Goal: Navigation & Orientation: Understand site structure

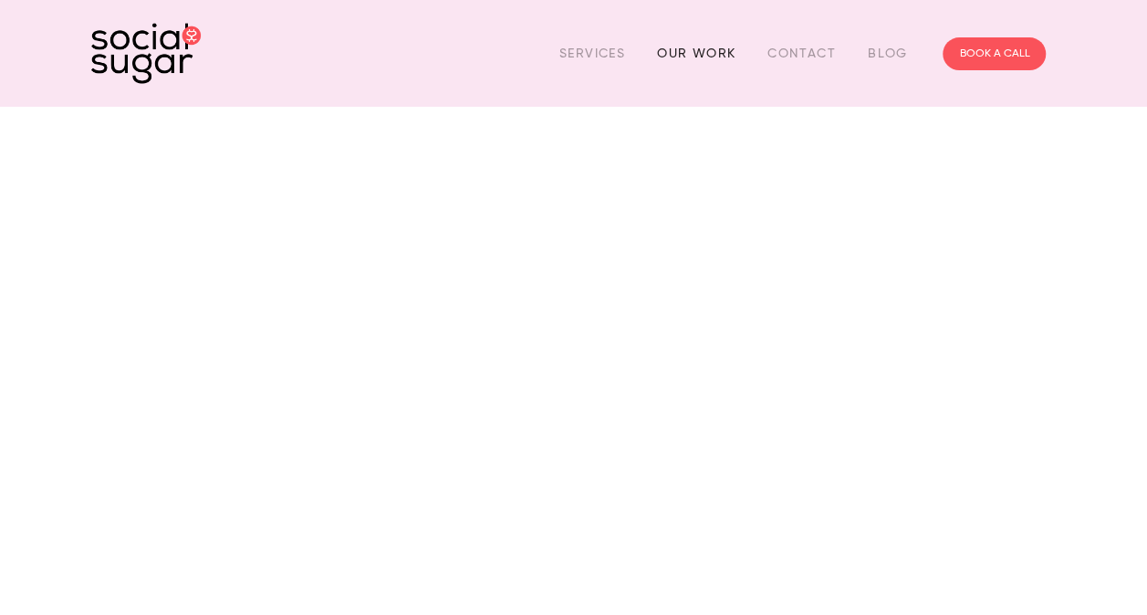
click at [690, 48] on link "Our Work" at bounding box center [696, 53] width 78 height 28
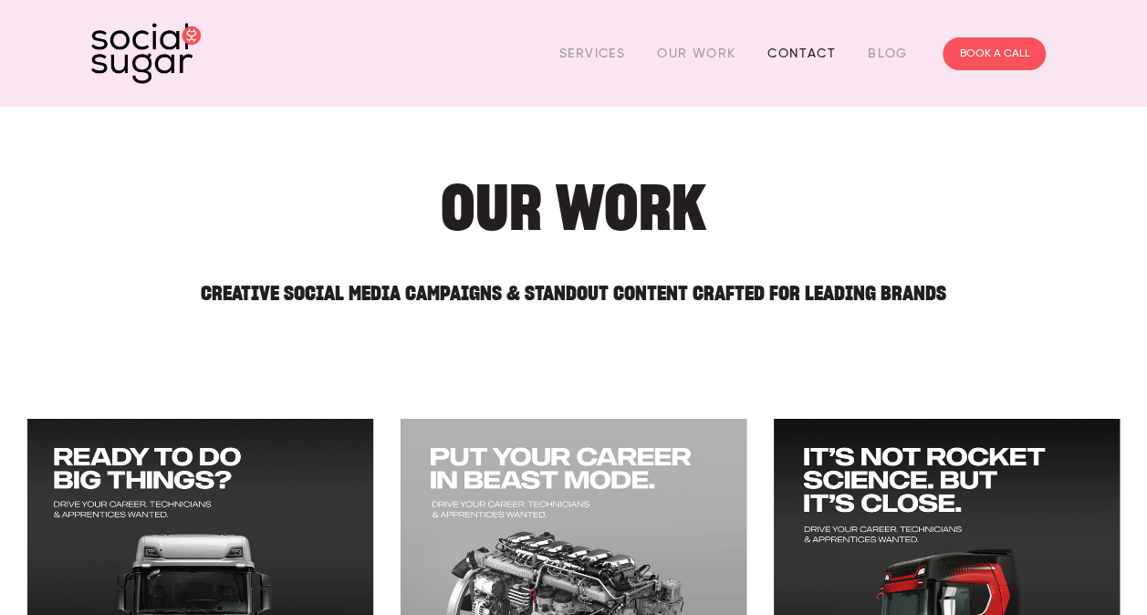
click at [780, 57] on link "Contact" at bounding box center [802, 53] width 68 height 28
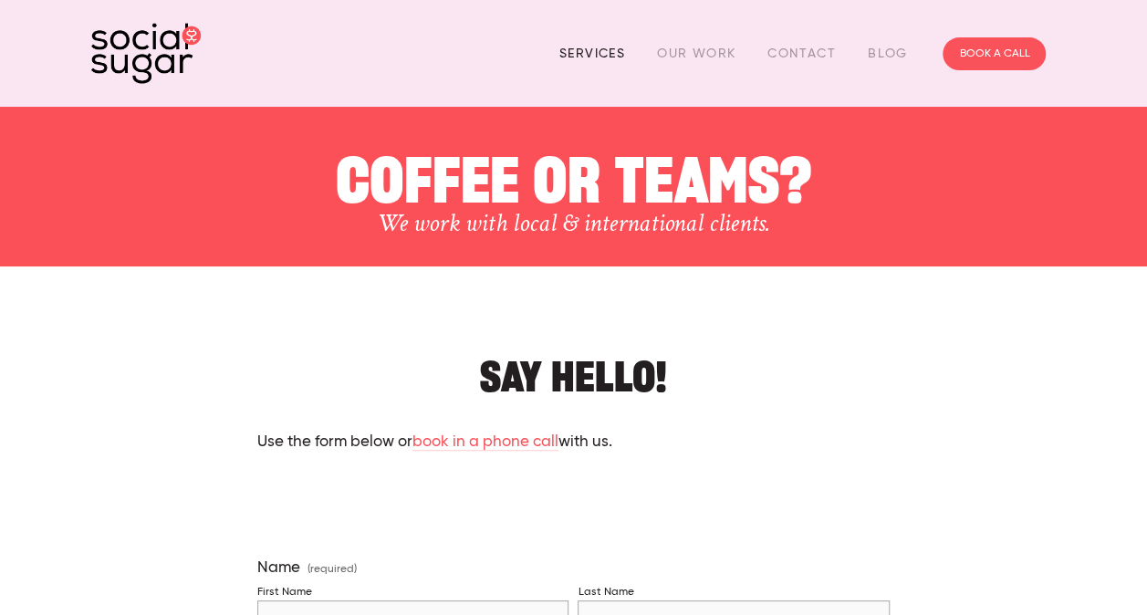
click at [602, 47] on link "Services" at bounding box center [593, 53] width 66 height 28
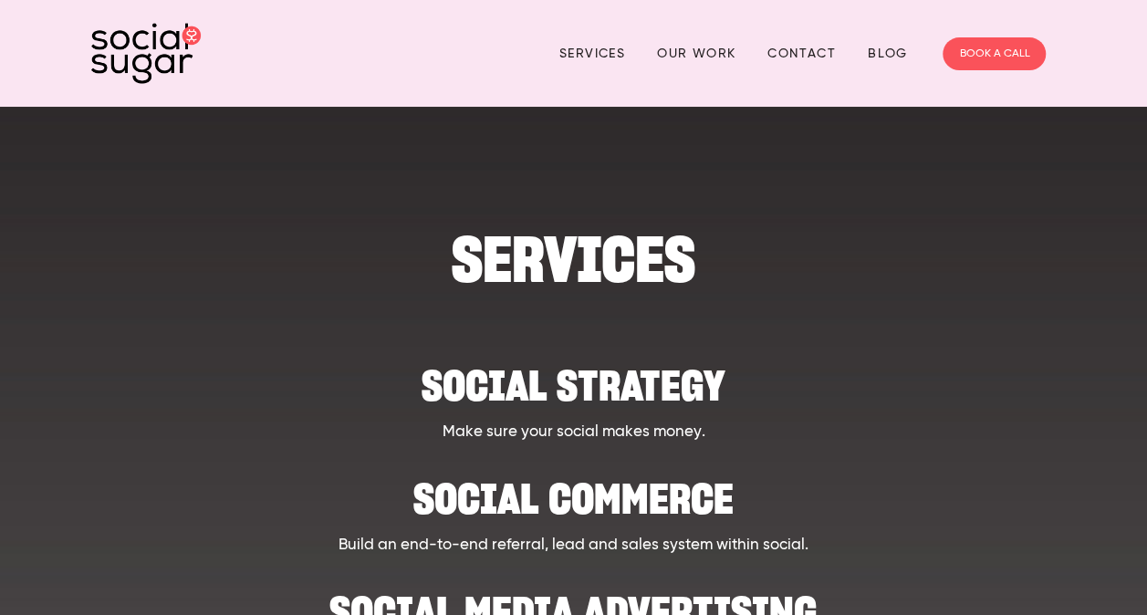
click at [179, 50] on img at bounding box center [146, 53] width 110 height 61
